Goal: Navigation & Orientation: Find specific page/section

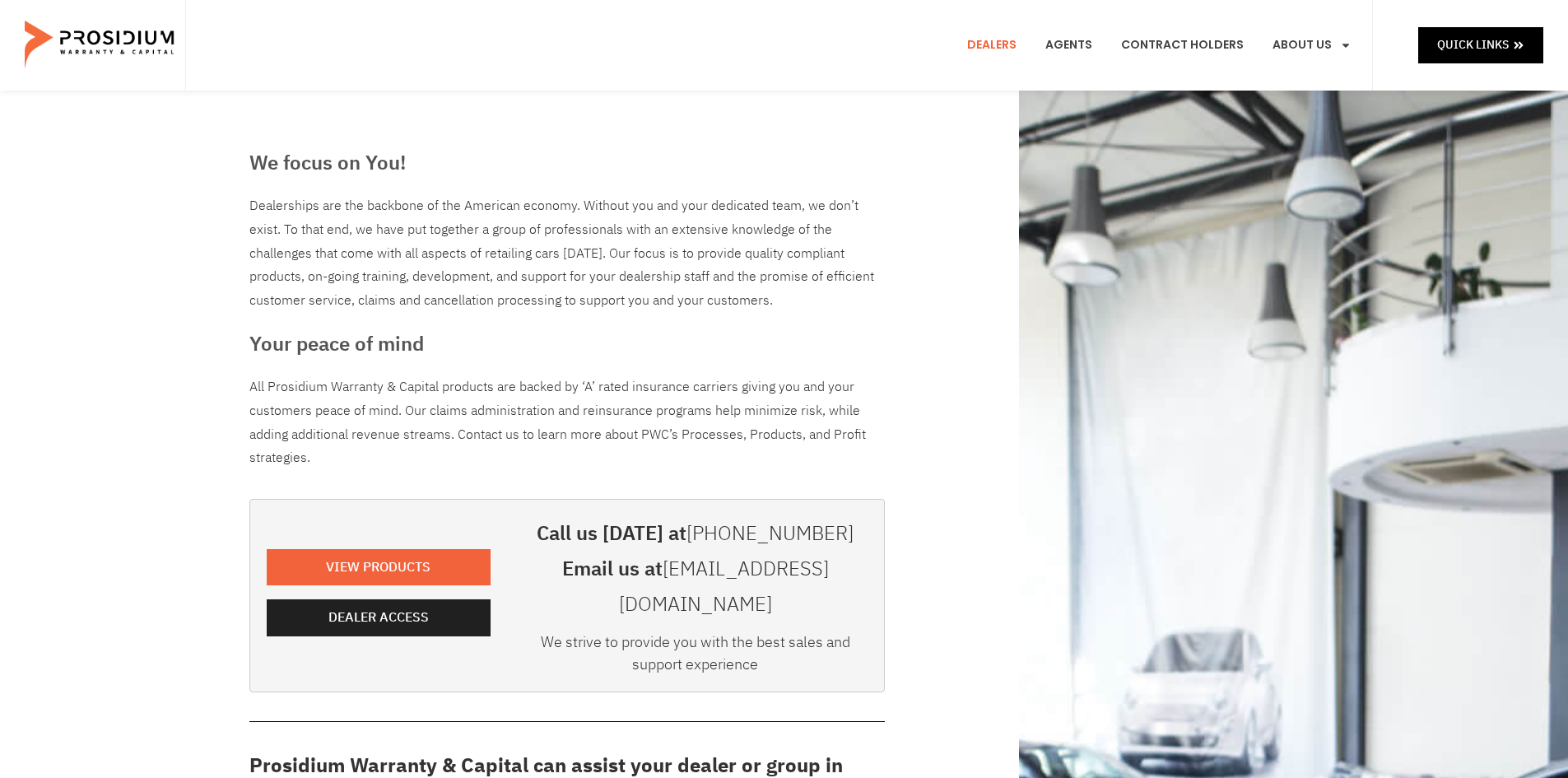
click at [100, 365] on div "We focus on You! Dealerships are the backbone of the American economy. Without …" at bounding box center [784, 758] width 1568 height 1336
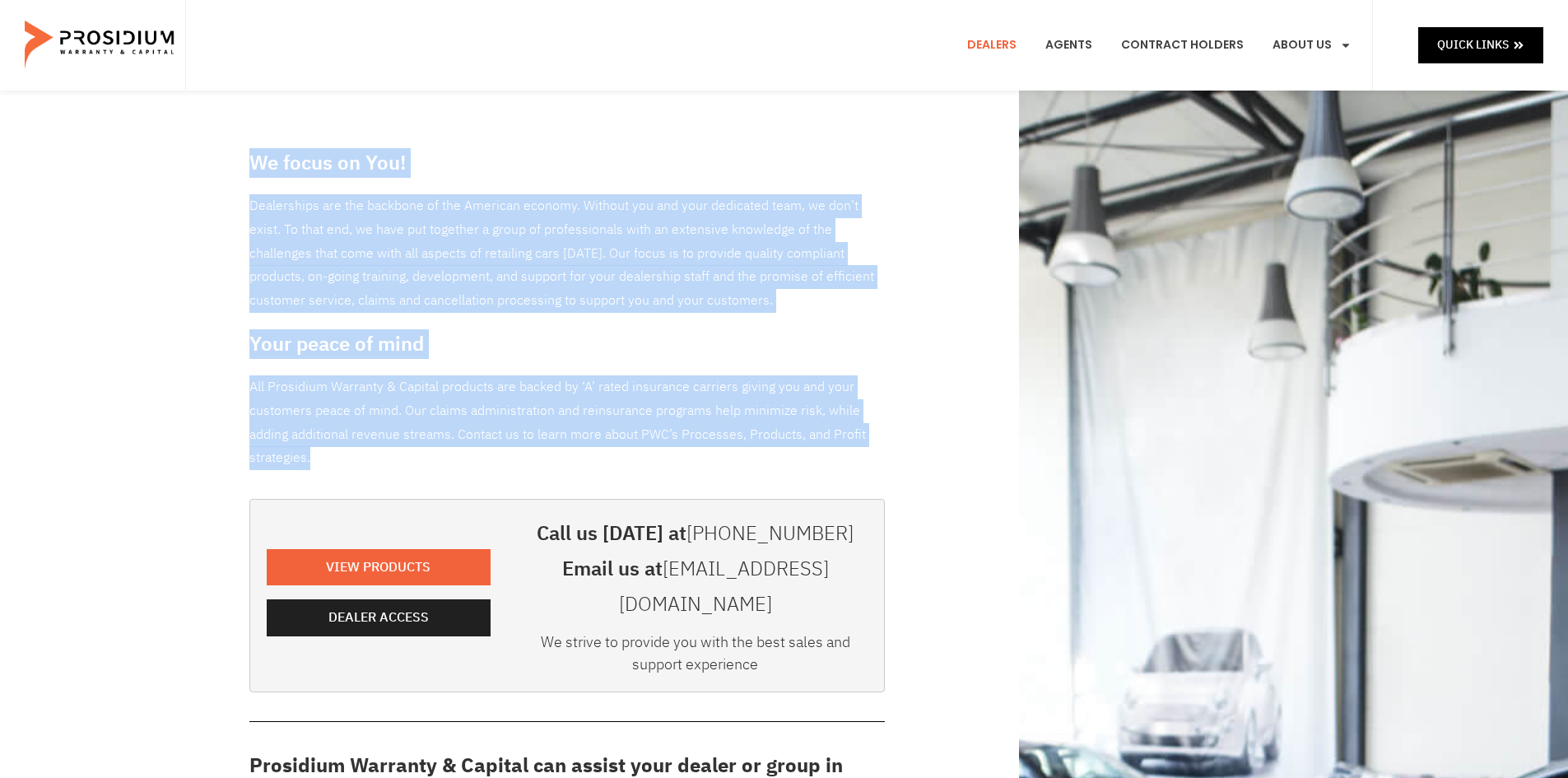
drag, startPoint x: 433, startPoint y: 473, endPoint x: 243, endPoint y: 159, distance: 367.0
click at [243, 159] on div "We focus on You! Dealerships are the backbone of the American economy. Without …" at bounding box center [567, 758] width 651 height 1236
click at [407, 369] on div "We focus on You! Dealerships are the backbone of the American economy. Without …" at bounding box center [567, 758] width 651 height 1236
drag, startPoint x: 321, startPoint y: 459, endPoint x: 239, endPoint y: 147, distance: 322.6
click at [239, 147] on div "We focus on You! Dealerships are the backbone of the American economy. Without …" at bounding box center [784, 758] width 1568 height 1336
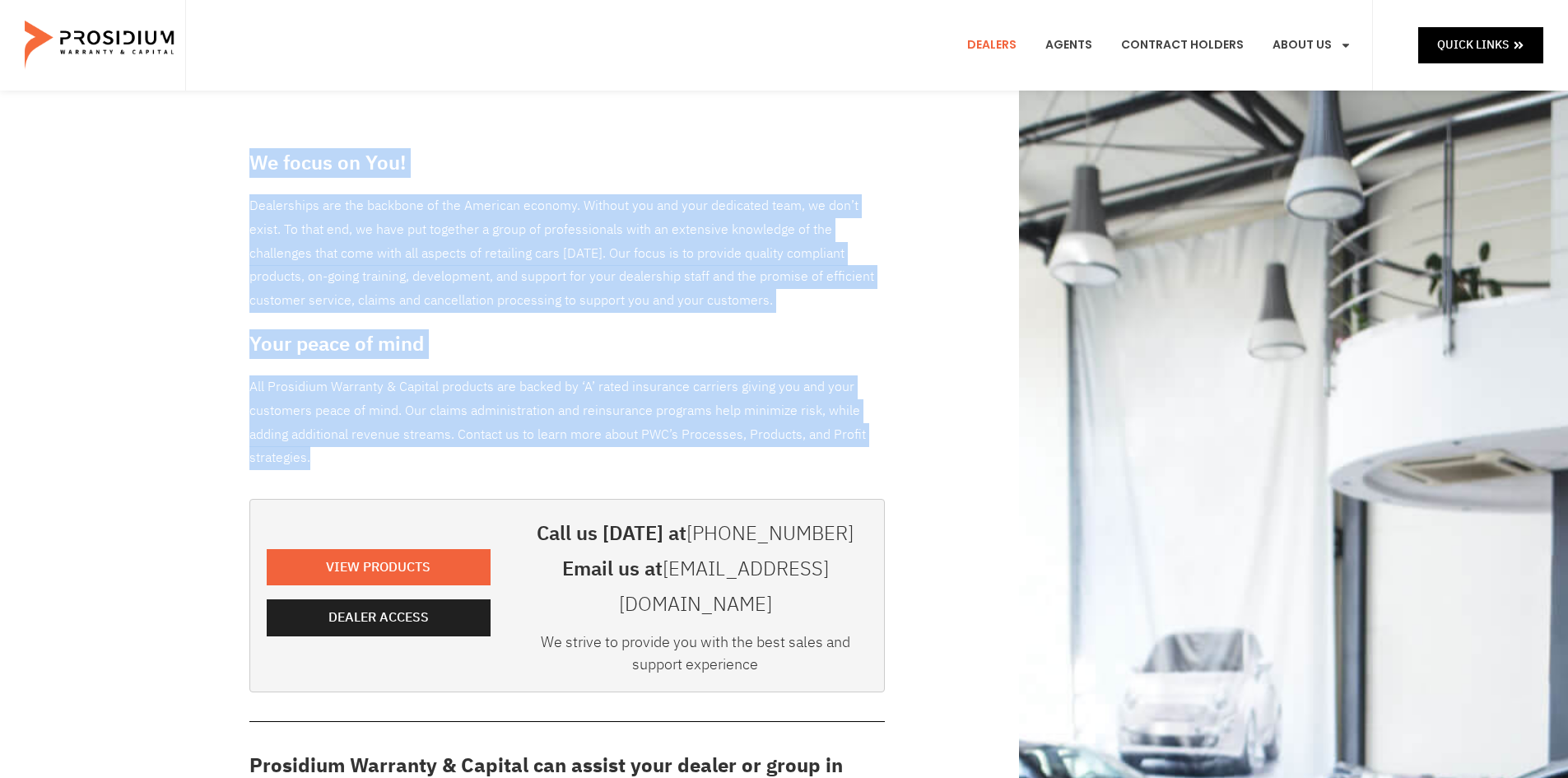
click at [333, 455] on p "All Prosidium Warranty & Capital products are backed by ‘A’ rated insurance car…" at bounding box center [567, 422] width 635 height 95
drag, startPoint x: 327, startPoint y: 464, endPoint x: 237, endPoint y: 162, distance: 315.1
click at [237, 162] on div "We focus on You! Dealerships are the backbone of the American economy. Without …" at bounding box center [784, 758] width 1568 height 1336
click at [588, 443] on p "All Prosidium Warranty & Capital products are backed by ‘A’ rated insurance car…" at bounding box center [567, 422] width 635 height 95
drag, startPoint x: 364, startPoint y: 464, endPoint x: 245, endPoint y: 151, distance: 334.9
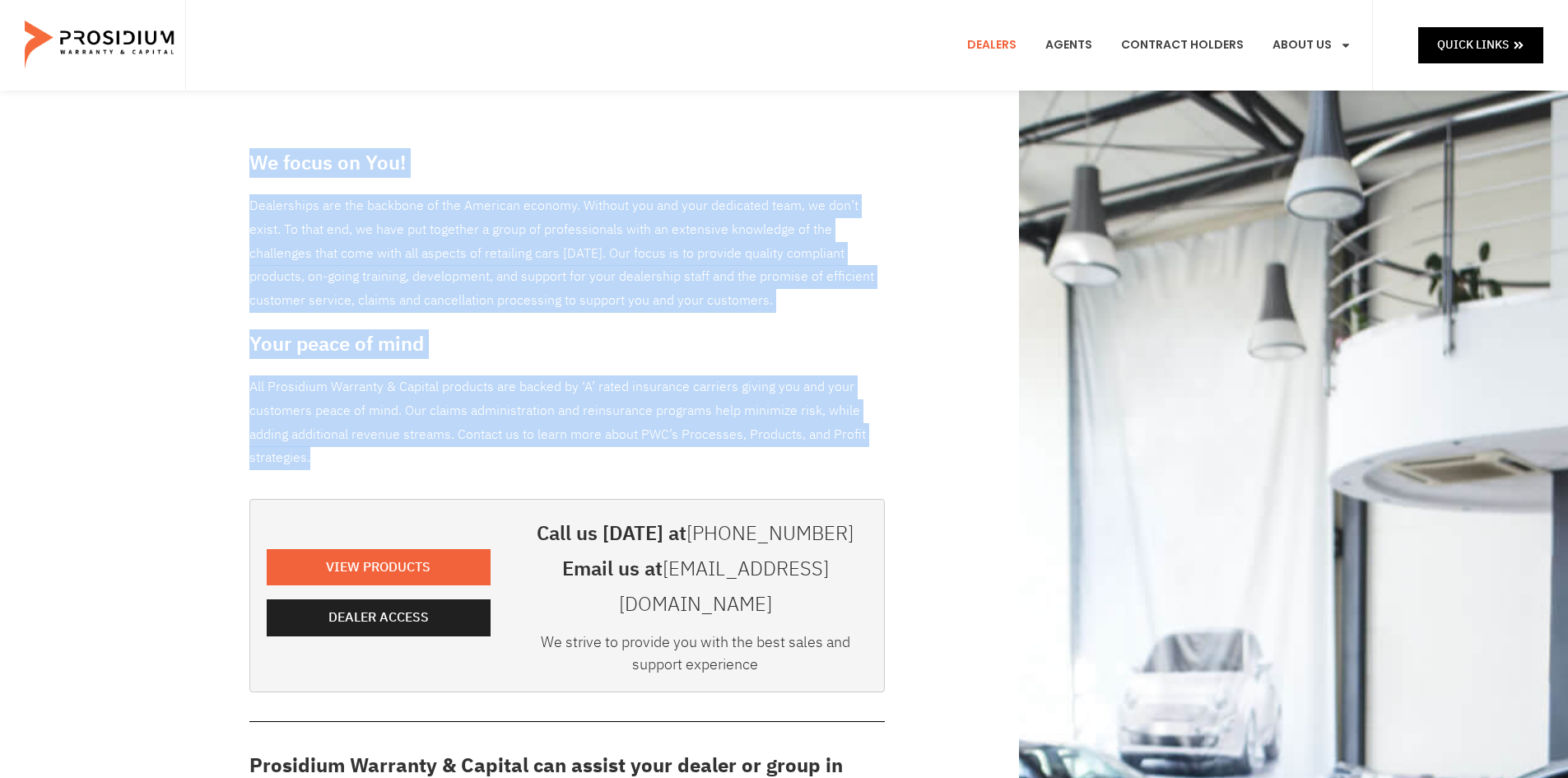
click at [245, 151] on div "We focus on You! Dealerships are the backbone of the American economy. Without …" at bounding box center [567, 758] width 651 height 1236
click at [914, 346] on div "We focus on You! Dealerships are the backbone of the American economy. Without …" at bounding box center [784, 758] width 1086 height 1336
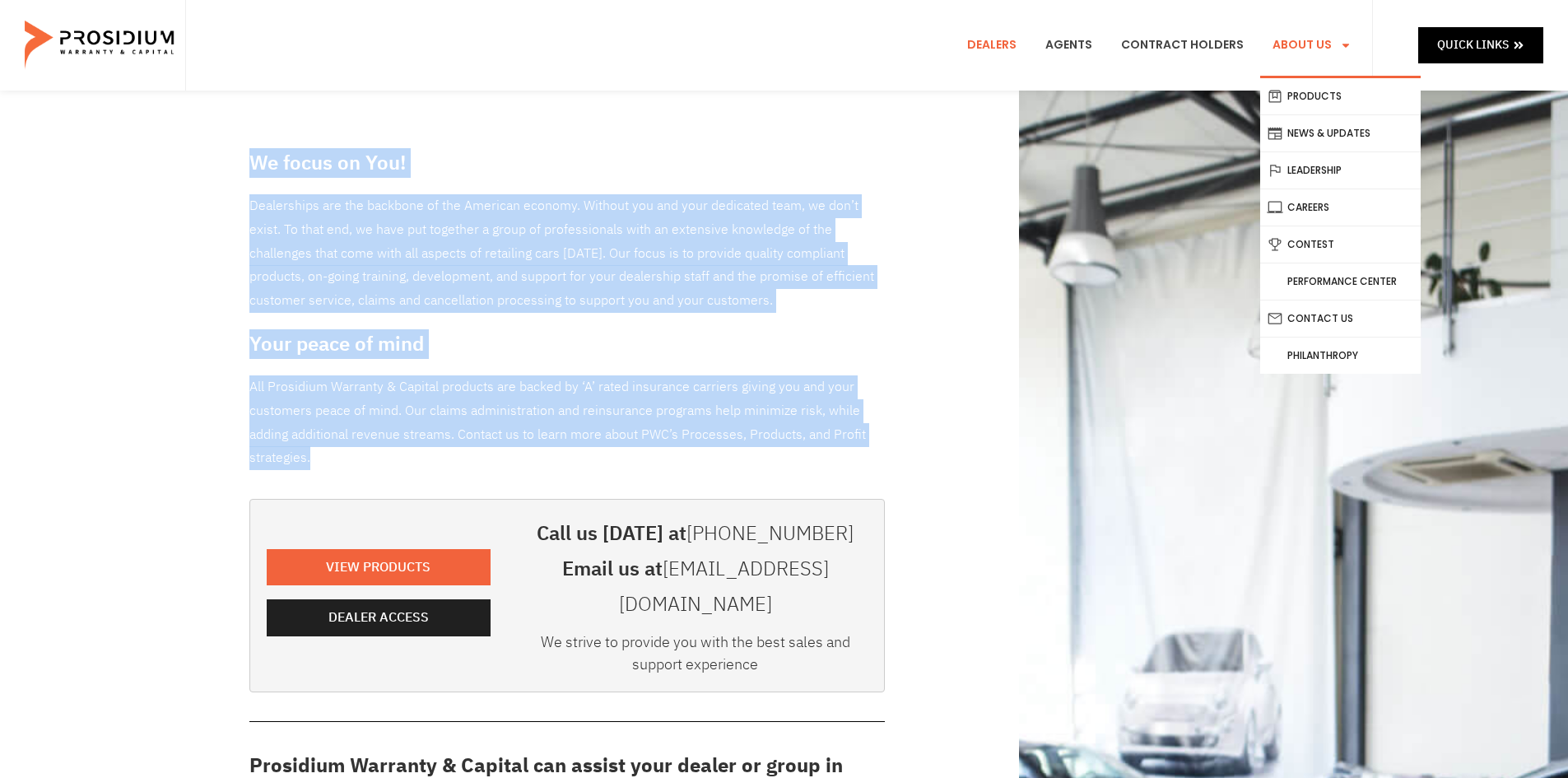
click at [1346, 30] on link "About Us" at bounding box center [1312, 45] width 104 height 61
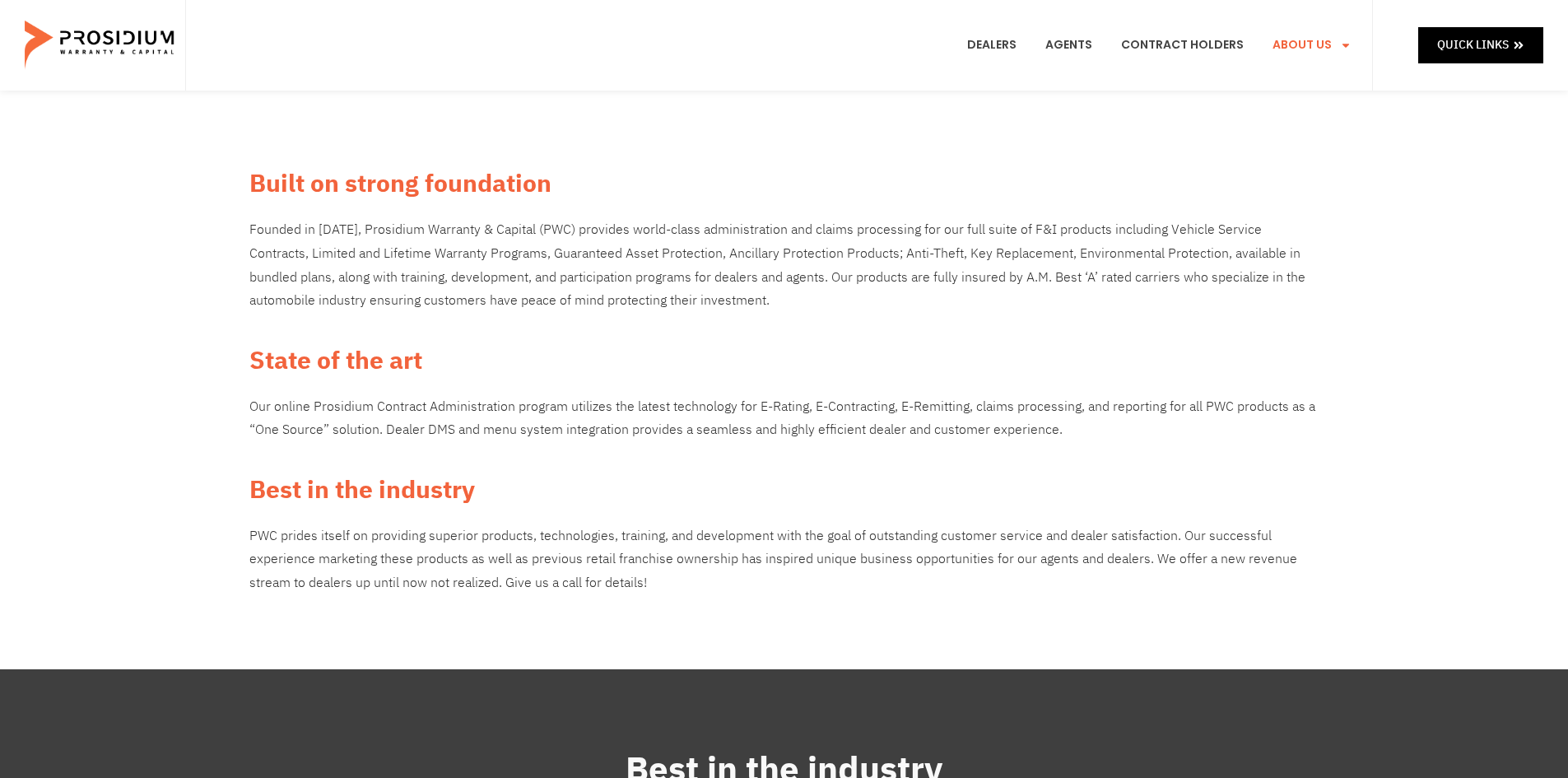
click at [859, 152] on div "Built on strong foundation Founded in [DATE], Prosidium Warranty & Capital (PWC…" at bounding box center [784, 379] width 1086 height 579
click at [999, 37] on link "Dealers" at bounding box center [992, 45] width 74 height 61
